Goal: Information Seeking & Learning: Learn about a topic

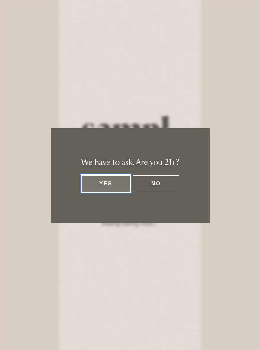
click at [115, 185] on button "Yes" at bounding box center [105, 183] width 49 height 17
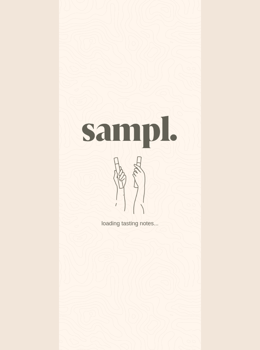
scroll to position [10, 0]
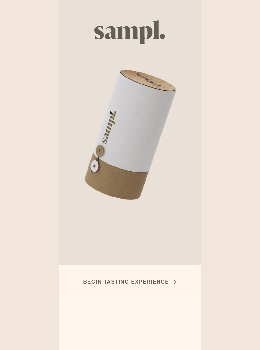
click at [171, 275] on button "Begin Tasting Experience" at bounding box center [129, 282] width 114 height 18
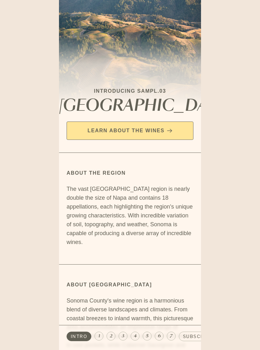
click at [163, 133] on button "Learn about the Wines" at bounding box center [129, 131] width 127 height 18
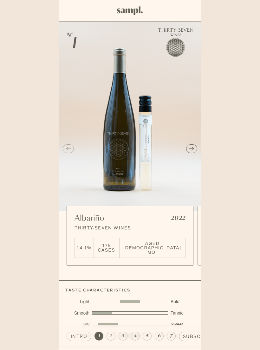
click at [133, 13] on img at bounding box center [130, 10] width 26 height 9
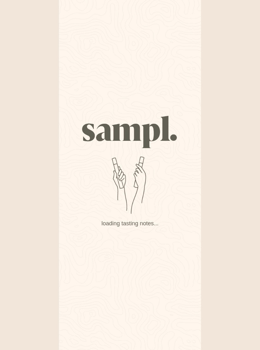
click at [245, 100] on div "We have to ask. Are you 21+? Yes No Skip to main content Cart Your cart is empt…" at bounding box center [130, 175] width 260 height 350
click at [241, 116] on div "We have to ask. Are you 21+? Yes No Skip to main content Cart Your cart is empt…" at bounding box center [130, 175] width 260 height 350
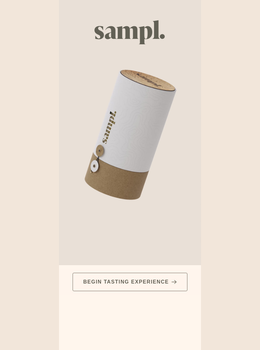
click at [133, 147] on video at bounding box center [130, 134] width 142 height 269
click at [135, 95] on video at bounding box center [130, 134] width 142 height 269
click at [144, 33] on img at bounding box center [129, 32] width 71 height 24
